Goal: Task Accomplishment & Management: Complete application form

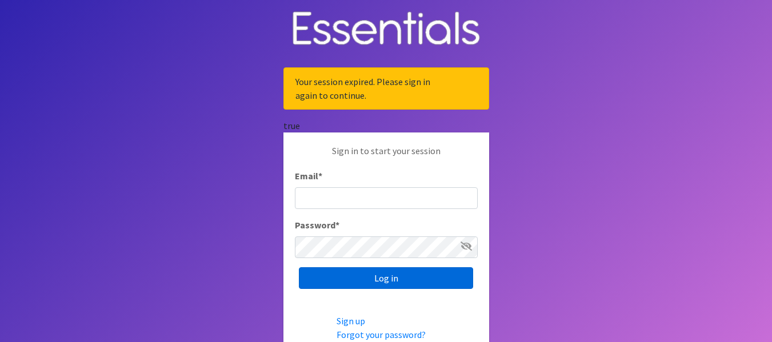
type input "upperkeysCL@keyshealthystart.org"
click at [403, 279] on input "Log in" at bounding box center [386, 278] width 174 height 22
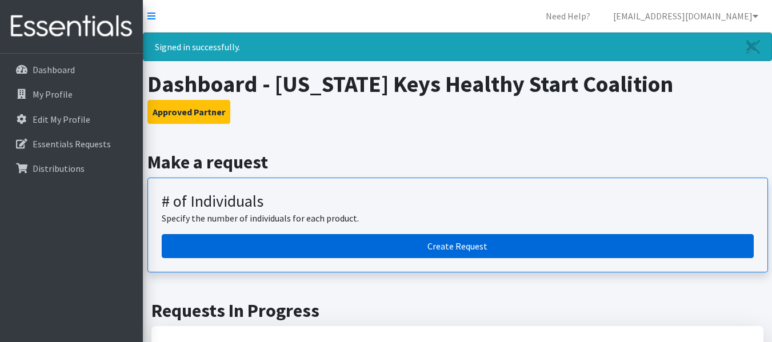
click at [414, 254] on link "Create Request" at bounding box center [458, 246] width 592 height 24
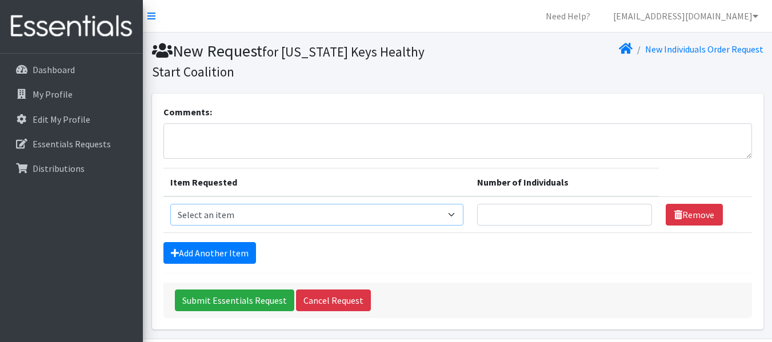
click at [350, 211] on select "Select an item # - Total number of kids being served with this order: Baby wipe…" at bounding box center [316, 215] width 293 height 22
select select "10203"
click at [170, 204] on select "Select an item # - Total number of kids being served with this order: Baby wipe…" at bounding box center [316, 215] width 293 height 22
click at [507, 217] on input "Number of Individuals" at bounding box center [564, 215] width 175 height 22
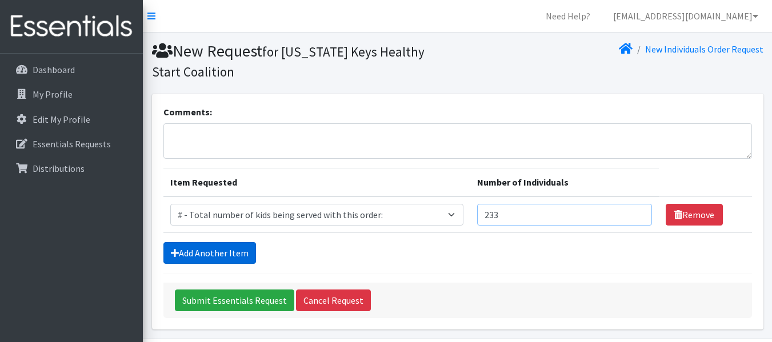
type input "233"
click at [235, 259] on link "Add Another Item" at bounding box center [209, 253] width 93 height 22
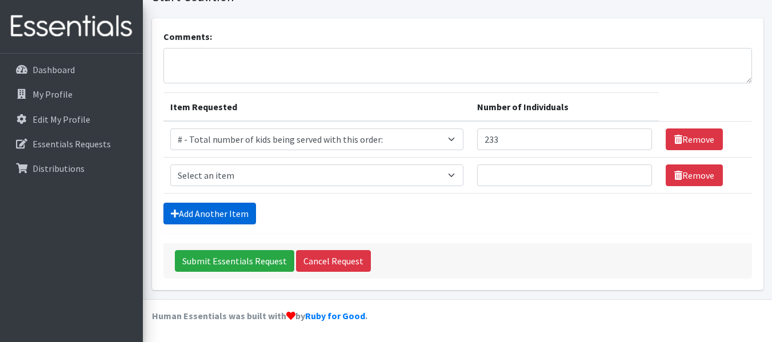
click at [232, 213] on link "Add Another Item" at bounding box center [209, 214] width 93 height 22
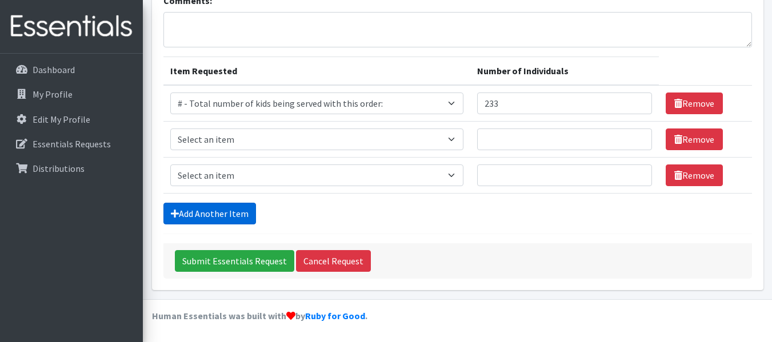
click at [245, 213] on link "Add Another Item" at bounding box center [209, 214] width 93 height 22
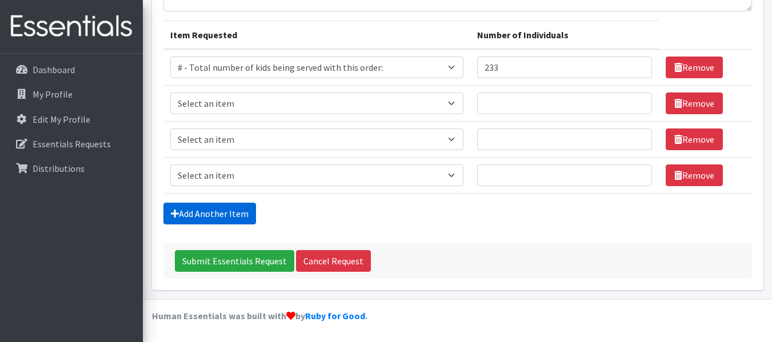
click at [241, 212] on link "Add Another Item" at bounding box center [209, 214] width 93 height 22
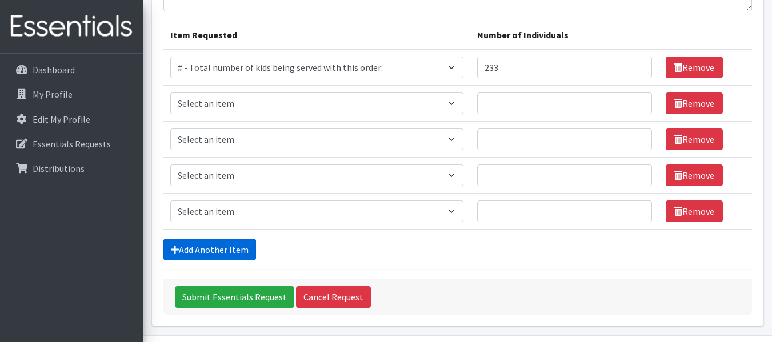
scroll to position [183, 0]
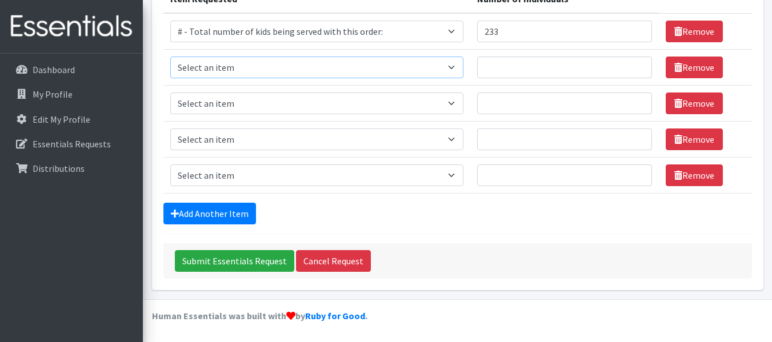
click at [291, 60] on select "Select an item # - Total number of kids being served with this order: Baby wipe…" at bounding box center [316, 68] width 293 height 22
select select "2648"
click at [170, 57] on select "Select an item # - Total number of kids being served with this order: Baby wipe…" at bounding box center [316, 68] width 293 height 22
click at [505, 66] on input "Number of Individuals" at bounding box center [564, 68] width 175 height 22
type input "12"
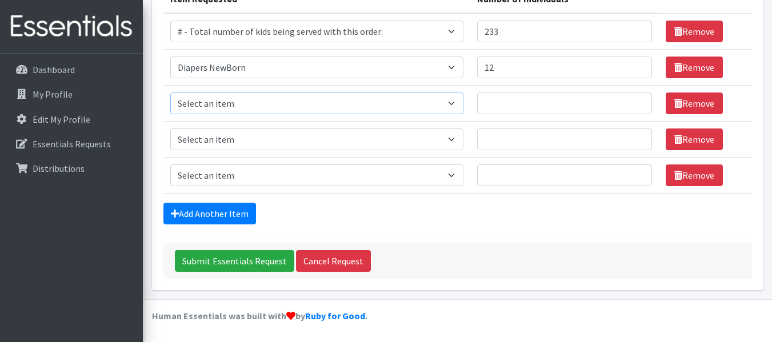
click at [203, 101] on select "Select an item # - Total number of kids being served with this order: Baby wipe…" at bounding box center [316, 104] width 293 height 22
select select "2655"
click at [170, 93] on select "Select an item # - Total number of kids being served with this order: Baby wipe…" at bounding box center [316, 104] width 293 height 22
click at [517, 100] on input "Number of Individuals" at bounding box center [564, 104] width 175 height 22
type input "35"
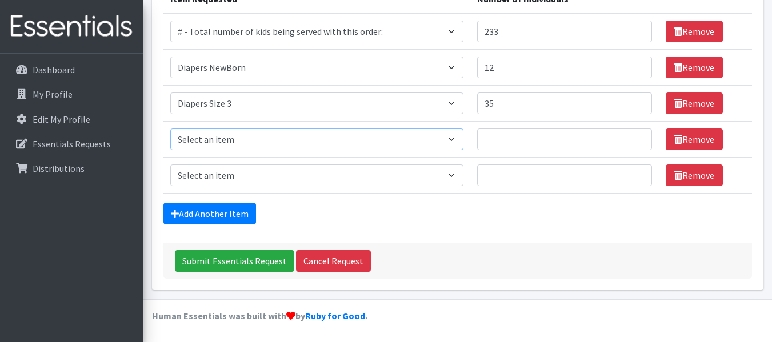
click at [205, 131] on select "Select an item # - Total number of kids being served with this order: Baby wipe…" at bounding box center [316, 140] width 293 height 22
select select "2661"
click at [170, 129] on select "Select an item # - Total number of kids being served with this order: Baby wipe…" at bounding box center [316, 140] width 293 height 22
click at [503, 135] on input "Number of Individuals" at bounding box center [564, 140] width 175 height 22
type input "45"
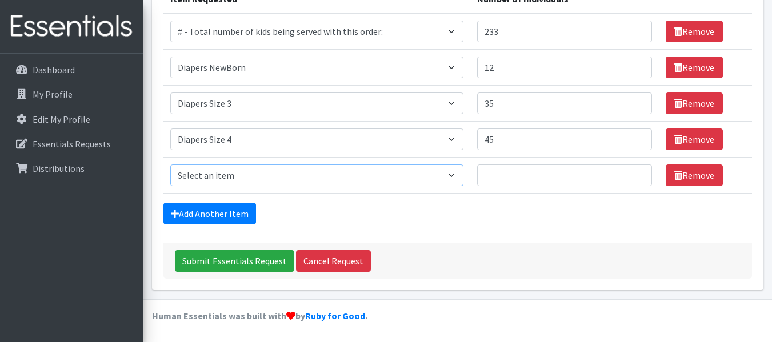
click at [269, 173] on select "Select an item # - Total number of kids being served with this order: Baby wipe…" at bounding box center [316, 176] width 293 height 22
select select "2652"
click at [170, 165] on select "Select an item # - Total number of kids being served with this order: Baby wipe…" at bounding box center [316, 176] width 293 height 22
click at [507, 180] on input "Number of Individuals" at bounding box center [564, 176] width 175 height 22
type input "40"
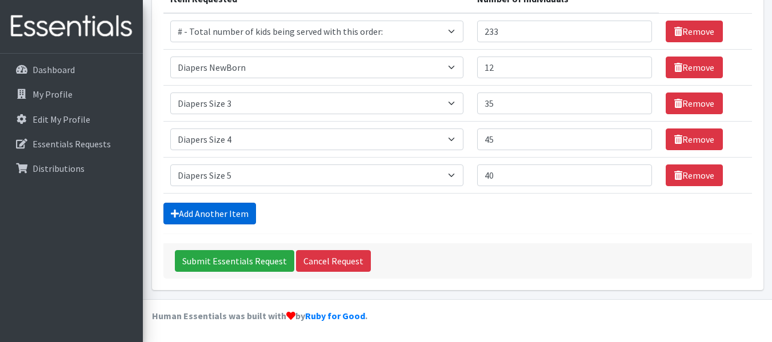
click at [241, 205] on link "Add Another Item" at bounding box center [209, 214] width 93 height 22
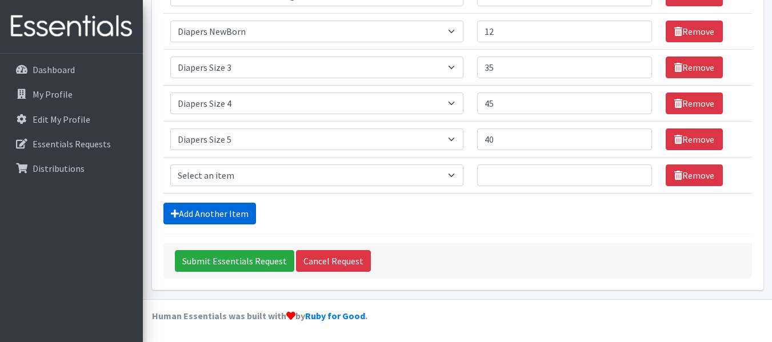
click at [227, 215] on link "Add Another Item" at bounding box center [209, 214] width 93 height 22
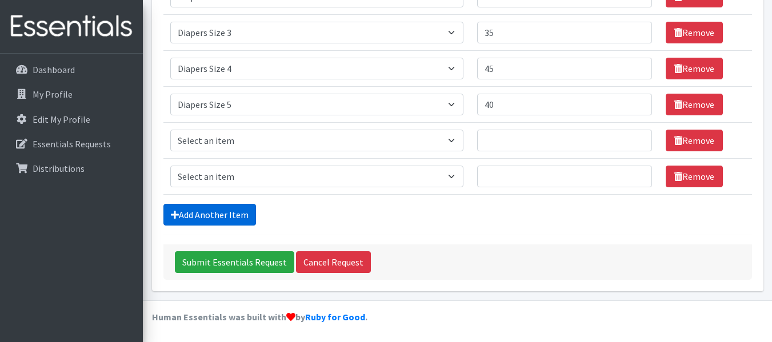
scroll to position [255, 0]
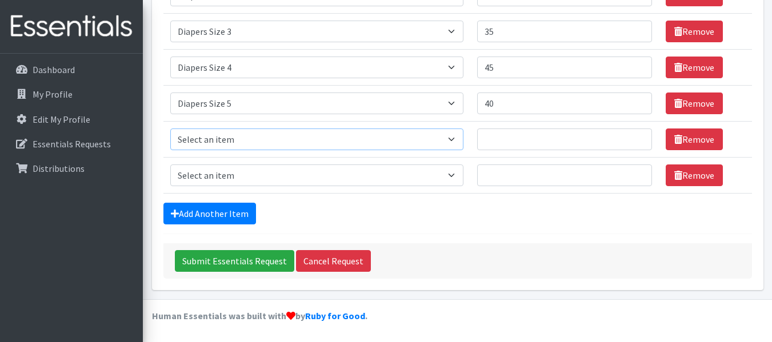
click at [230, 143] on select "Select an item # - Total number of kids being served with this order: Baby wipe…" at bounding box center [316, 140] width 293 height 22
select select "2674"
click at [170, 129] on select "Select an item # - Total number of kids being served with this order: Baby wipe…" at bounding box center [316, 140] width 293 height 22
click at [514, 138] on input "Number of Individuals" at bounding box center [564, 140] width 175 height 22
type input "43"
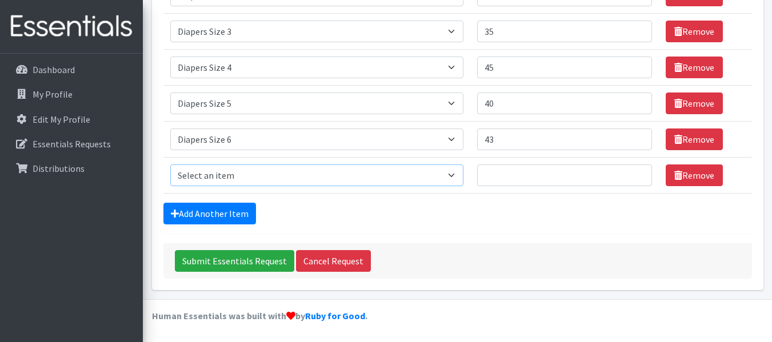
click at [223, 170] on select "Select an item # - Total number of kids being served with this order: Baby wipe…" at bounding box center [316, 176] width 293 height 22
select select "12644"
click at [170, 165] on select "Select an item # - Total number of kids being served with this order: Baby wipe…" at bounding box center [316, 176] width 293 height 22
click at [535, 175] on input "Number of Individuals" at bounding box center [564, 176] width 175 height 22
type input "13"
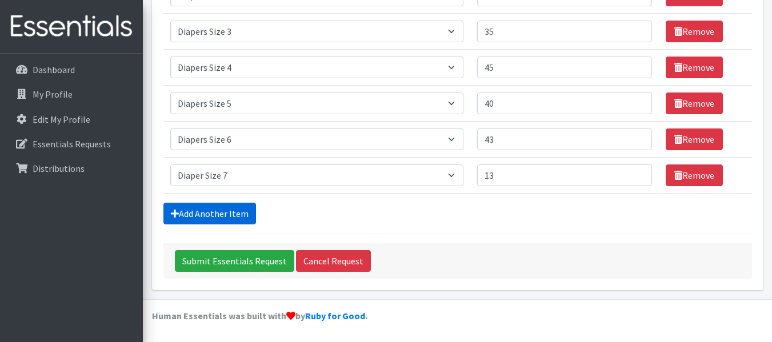
click at [218, 220] on link "Add Another Item" at bounding box center [209, 214] width 93 height 22
click at [225, 214] on link "Add Another Item" at bounding box center [209, 214] width 93 height 22
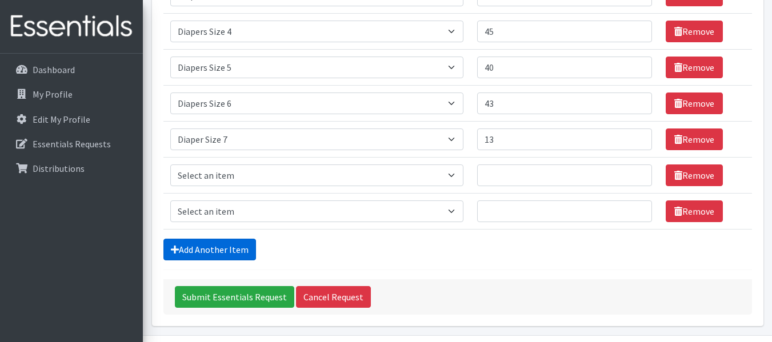
scroll to position [327, 0]
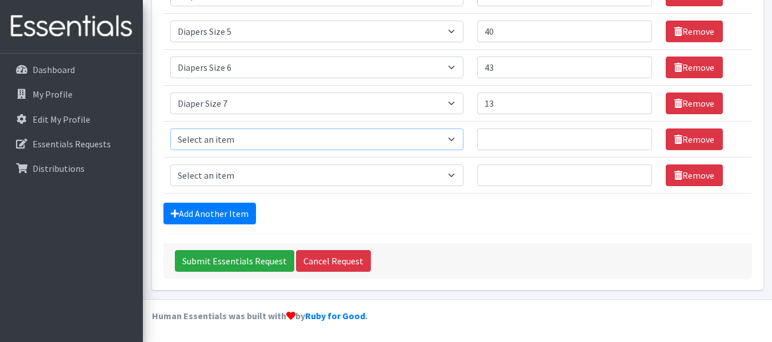
click at [224, 141] on select "Select an item # - Total number of kids being served with this order: Baby wipe…" at bounding box center [316, 140] width 293 height 22
select select "2644"
click at [170, 129] on select "Select an item # - Total number of kids being served with this order: Baby wipe…" at bounding box center [316, 140] width 293 height 22
click at [499, 136] on input "Number of Individuals" at bounding box center [564, 140] width 175 height 22
type input "12"
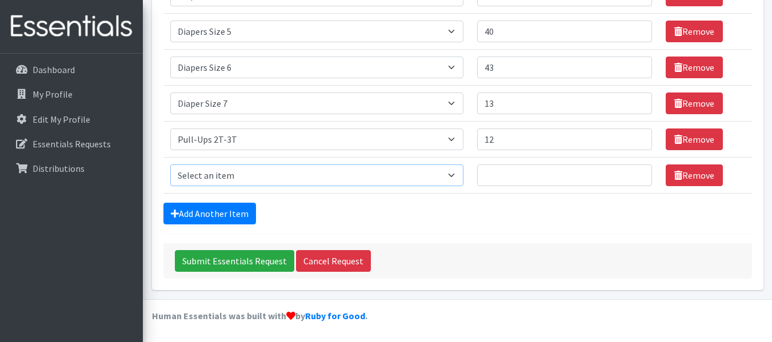
click at [254, 178] on select "Select an item # - Total number of kids being served with this order: Baby wipe…" at bounding box center [316, 176] width 293 height 22
select select "2679"
click at [170, 165] on select "Select an item # - Total number of kids being served with this order: Baby wipe…" at bounding box center [316, 176] width 293 height 22
click at [495, 175] on input "Number of Individuals" at bounding box center [564, 176] width 175 height 22
type input "15"
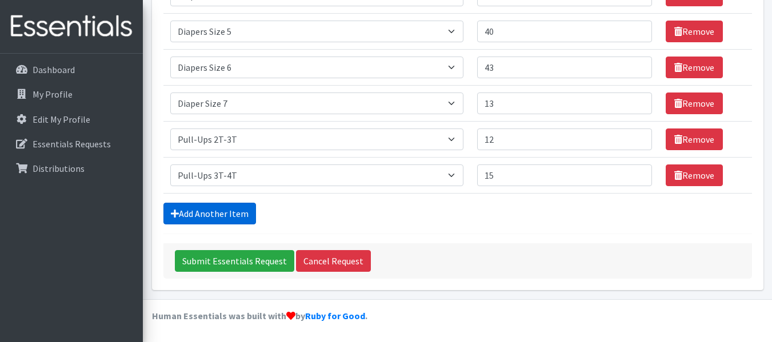
click at [227, 210] on link "Add Another Item" at bounding box center [209, 214] width 93 height 22
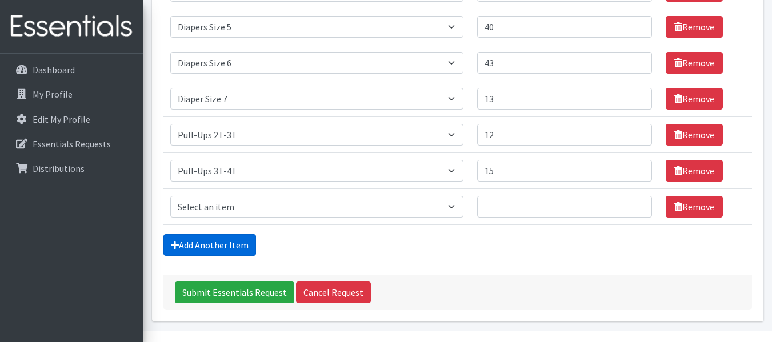
scroll to position [363, 0]
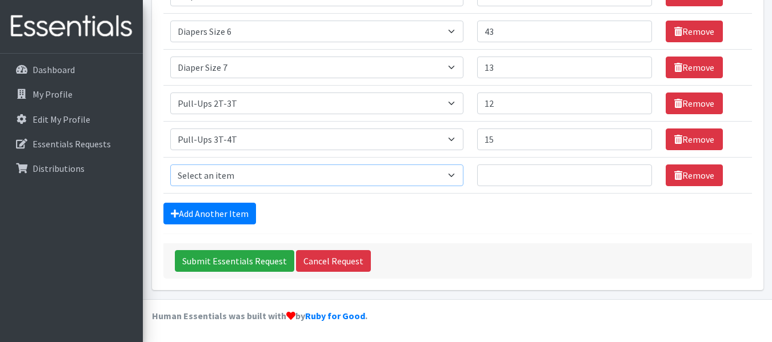
click at [221, 175] on select "Select an item # - Total number of kids being served with this order: Baby wipe…" at bounding box center [316, 176] width 293 height 22
select select "2680"
click at [170, 165] on select "Select an item # - Total number of kids being served with this order: Baby wipe…" at bounding box center [316, 176] width 293 height 22
click at [519, 182] on input "Number of Individuals" at bounding box center [564, 176] width 175 height 22
type input "18"
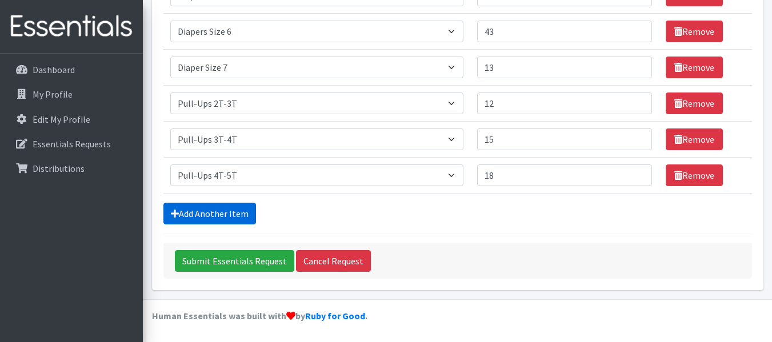
click at [238, 215] on link "Add Another Item" at bounding box center [209, 214] width 93 height 22
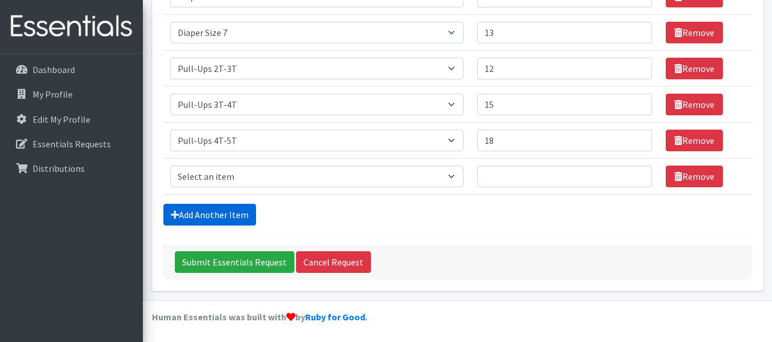
scroll to position [399, 0]
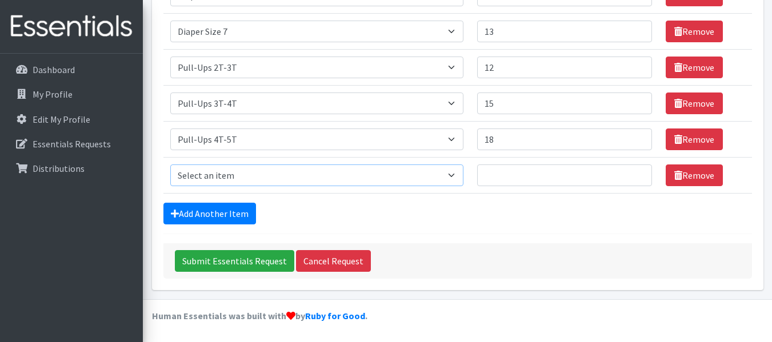
click at [233, 171] on select "Select an item # - Total number of kids being served with this order: Baby wipe…" at bounding box center [316, 176] width 293 height 22
select select "2649"
click at [170, 165] on select "Select an item # - Total number of kids being served with this order: Baby wipe…" at bounding box center [316, 176] width 293 height 22
click at [494, 170] on input "Number of Individuals" at bounding box center [564, 176] width 175 height 22
type input "233"
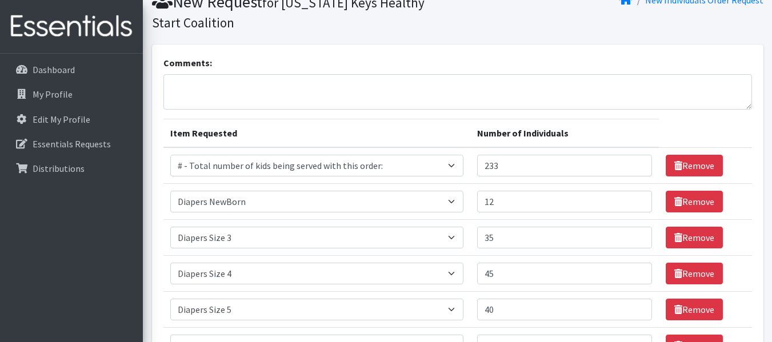
scroll to position [0, 0]
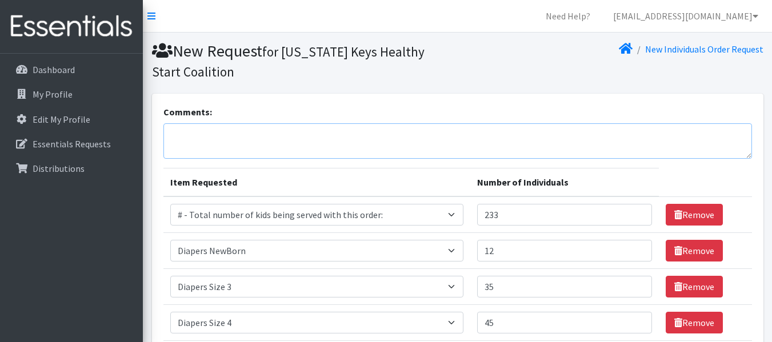
click at [223, 139] on textarea "Comments:" at bounding box center [457, 140] width 589 height 35
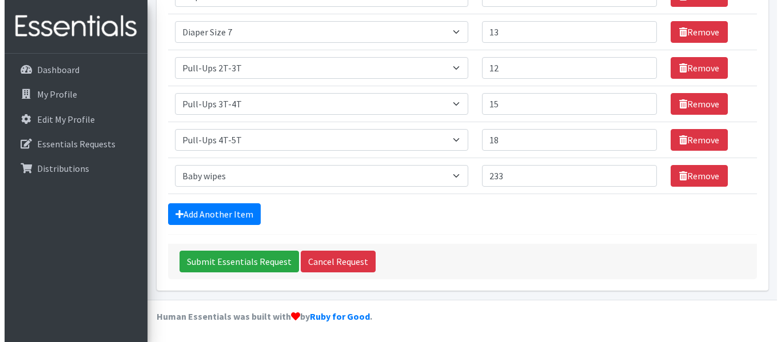
scroll to position [399, 0]
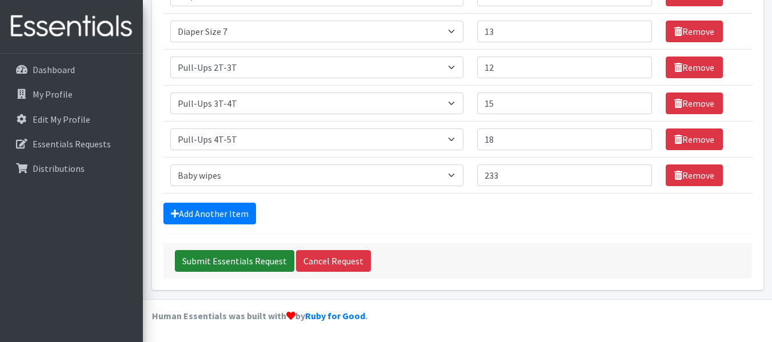
type textarea "We will be able to pick up after 10/20/25 if possible, thank you!!"
click at [229, 265] on input "Submit Essentials Request" at bounding box center [234, 261] width 119 height 22
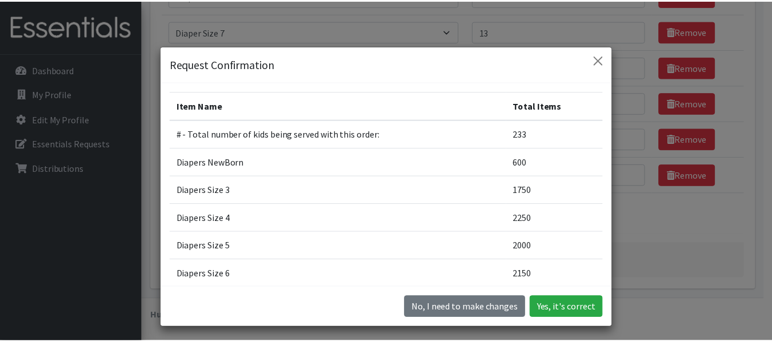
scroll to position [199, 0]
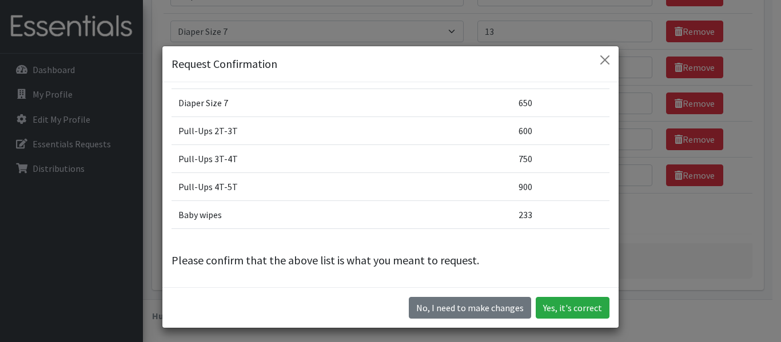
click at [587, 321] on div "No, I need to make changes Yes, it's correct" at bounding box center [390, 307] width 456 height 41
click at [582, 311] on button "Yes, it's correct" at bounding box center [572, 308] width 74 height 22
